Goal: Entertainment & Leisure: Consume media (video, audio)

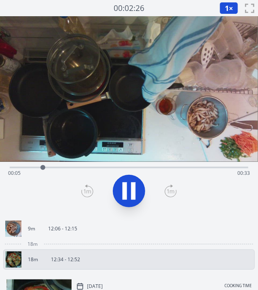
click at [8, 104] on video at bounding box center [129, 88] width 258 height 145
click at [135, 187] on icon at bounding box center [133, 190] width 4 height 17
click at [5, 105] on video at bounding box center [129, 88] width 258 height 145
drag, startPoint x: 226, startPoint y: 168, endPoint x: 97, endPoint y: 153, distance: 130.1
click at [97, 153] on div "Time elapsed: 00:12 Time remaining: 00:26" at bounding box center [129, 115] width 258 height 199
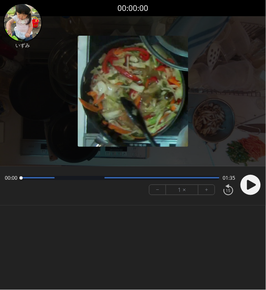
click at [250, 186] on icon at bounding box center [251, 184] width 9 height 10
click at [246, 185] on circle at bounding box center [251, 185] width 20 height 20
click at [204, 203] on div "00:00 00:09 01:26 − 1 × + Hmm. There was an issue saving, try again. ********* …" at bounding box center [133, 185] width 266 height 39
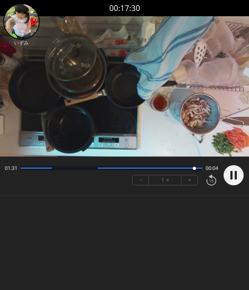
click at [186, 221] on body "Discard Recording? You will not be able to recover this once discarded. Cancel …" at bounding box center [124, 145] width 249 height 290
click at [232, 168] on circle at bounding box center [234, 175] width 20 height 20
drag, startPoint x: 195, startPoint y: 169, endPoint x: 85, endPoint y: 172, distance: 110.2
click at [85, 172] on div at bounding box center [85, 168] width 11 height 11
click at [85, 165] on div at bounding box center [85, 168] width 11 height 11
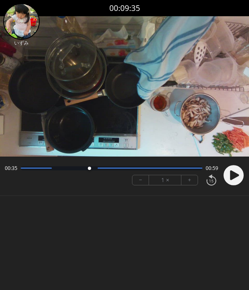
drag, startPoint x: 85, startPoint y: 164, endPoint x: 89, endPoint y: 168, distance: 5.5
click at [89, 168] on div at bounding box center [89, 168] width 11 height 11
click at [175, 222] on body "Discard Recording? You will not be able to recover this once discarded. Cancel …" at bounding box center [124, 145] width 249 height 290
drag, startPoint x: 93, startPoint y: 169, endPoint x: 53, endPoint y: 171, distance: 39.3
click at [53, 171] on div at bounding box center [53, 168] width 11 height 11
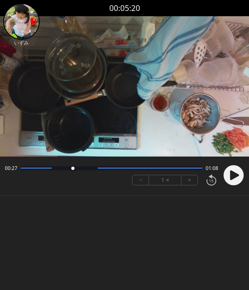
drag, startPoint x: 53, startPoint y: 171, endPoint x: 73, endPoint y: 171, distance: 19.0
click at [73, 171] on div at bounding box center [72, 168] width 11 height 11
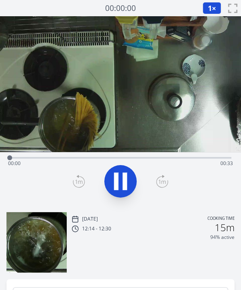
click at [117, 189] on icon at bounding box center [116, 181] width 4 height 17
click at [0, 0] on icon at bounding box center [0, 0] width 0 height 0
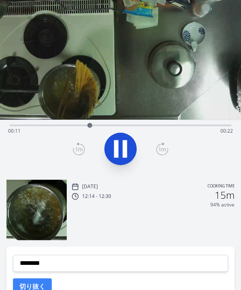
scroll to position [34, 0]
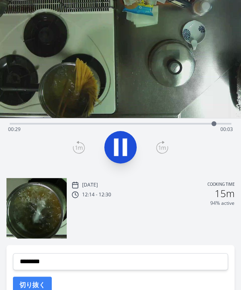
click at [122, 150] on icon at bounding box center [120, 147] width 23 height 23
click at [215, 125] on div at bounding box center [215, 123] width 5 height 5
drag, startPoint x: 216, startPoint y: 122, endPoint x: 134, endPoint y: 125, distance: 82.7
click at [134, 125] on div at bounding box center [134, 123] width 12 height 12
click at [121, 140] on icon at bounding box center [120, 147] width 23 height 23
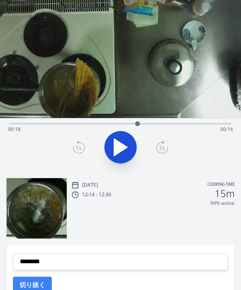
click at [121, 140] on icon at bounding box center [120, 147] width 23 height 23
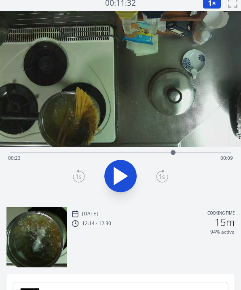
scroll to position [0, 0]
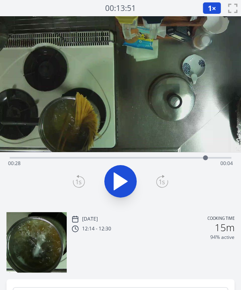
drag, startPoint x: 174, startPoint y: 156, endPoint x: 206, endPoint y: 158, distance: 32.1
click at [206, 158] on div at bounding box center [205, 157] width 5 height 5
drag, startPoint x: 206, startPoint y: 156, endPoint x: 174, endPoint y: 156, distance: 32.0
click at [174, 156] on div at bounding box center [176, 157] width 5 height 5
drag, startPoint x: 172, startPoint y: 158, endPoint x: 167, endPoint y: 158, distance: 5.3
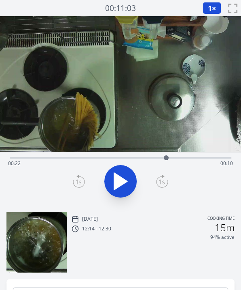
click at [167, 158] on div at bounding box center [166, 157] width 5 height 5
drag, startPoint x: 167, startPoint y: 158, endPoint x: 173, endPoint y: 158, distance: 6.1
click at [173, 158] on div at bounding box center [173, 157] width 5 height 5
drag, startPoint x: 173, startPoint y: 158, endPoint x: 181, endPoint y: 159, distance: 8.1
click at [181, 159] on div at bounding box center [181, 157] width 5 height 5
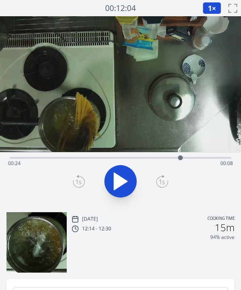
click at [181, 159] on div at bounding box center [180, 157] width 5 height 5
drag, startPoint x: 181, startPoint y: 158, endPoint x: 168, endPoint y: 159, distance: 12.6
click at [168, 159] on div at bounding box center [168, 157] width 5 height 5
drag, startPoint x: 168, startPoint y: 154, endPoint x: 182, endPoint y: 156, distance: 13.9
click at [182, 156] on div at bounding box center [181, 158] width 12 height 12
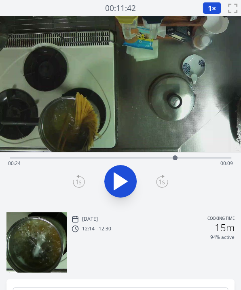
drag, startPoint x: 185, startPoint y: 159, endPoint x: 175, endPoint y: 160, distance: 9.5
click at [175, 160] on div at bounding box center [175, 158] width 12 height 12
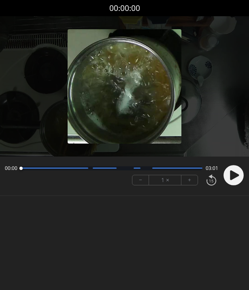
click at [223, 207] on div "Permission to record audio We need to use the microphone to record your voiceov…" at bounding box center [124, 112] width 249 height 192
click at [231, 163] on div at bounding box center [232, 175] width 24 height 28
click at [232, 172] on icon at bounding box center [234, 175] width 9 height 10
drag, startPoint x: 36, startPoint y: 167, endPoint x: 47, endPoint y: 169, distance: 11.2
click at [47, 169] on div at bounding box center [42, 168] width 11 height 11
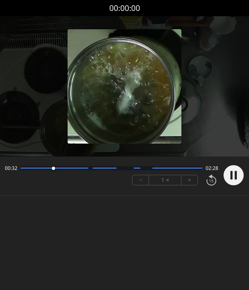
click at [194, 177] on button "+" at bounding box center [190, 180] width 16 height 10
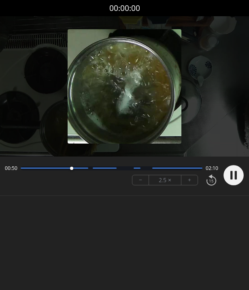
drag, startPoint x: 66, startPoint y: 166, endPoint x: 73, endPoint y: 166, distance: 6.9
click at [73, 166] on div at bounding box center [71, 168] width 11 height 11
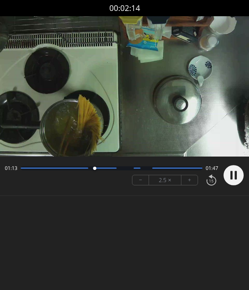
drag, startPoint x: 73, startPoint y: 166, endPoint x: 96, endPoint y: 168, distance: 23.6
click at [96, 168] on div at bounding box center [94, 168] width 11 height 11
click at [168, 230] on body "Discard Recording? You will not be able to recover this once discarded. Cancel …" at bounding box center [124, 145] width 249 height 290
click at [139, 179] on button "−" at bounding box center [140, 180] width 17 height 10
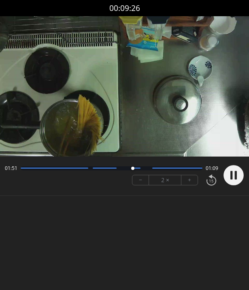
click at [139, 179] on button "−" at bounding box center [140, 180] width 17 height 10
click at [163, 224] on body "Discard Recording? You will not be able to recover this once discarded. Cancel …" at bounding box center [124, 145] width 249 height 290
click at [228, 179] on circle at bounding box center [234, 175] width 20 height 20
click at [145, 257] on body "Discard Recording? You will not be able to recover this once discarded. Cancel …" at bounding box center [124, 145] width 249 height 290
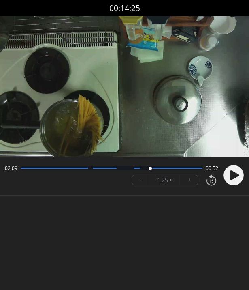
drag, startPoint x: 186, startPoint y: 167, endPoint x: 132, endPoint y: 169, distance: 54.3
click at [149, 169] on div at bounding box center [150, 168] width 3 height 3
